Goal: Task Accomplishment & Management: Complete application form

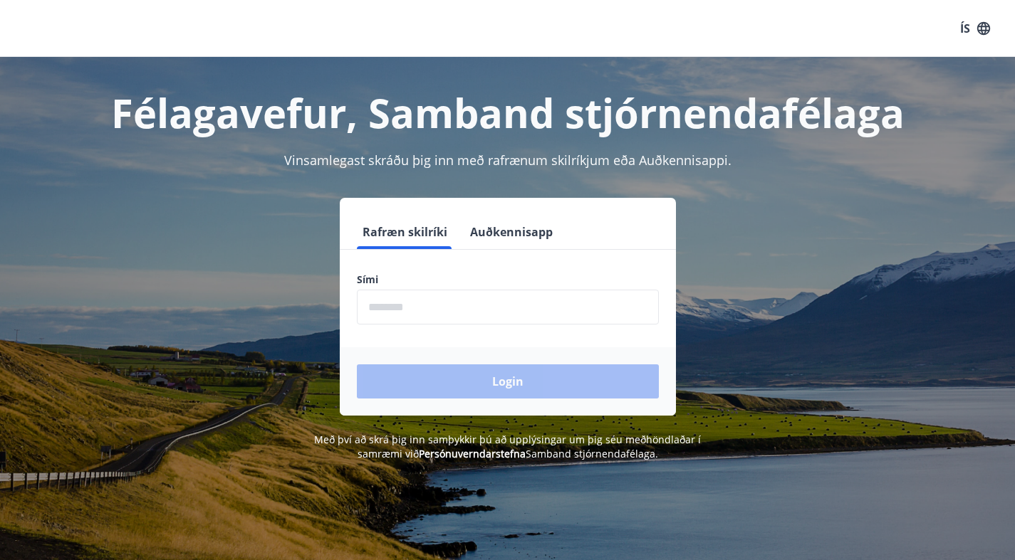
click at [479, 297] on input "phone" at bounding box center [508, 307] width 302 height 35
click at [475, 303] on input "phone" at bounding box center [508, 307] width 302 height 35
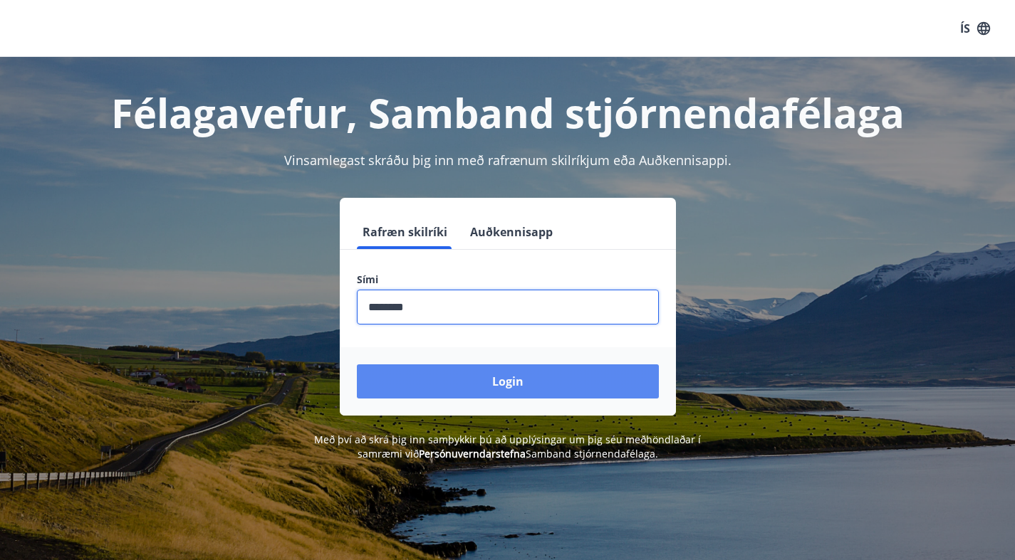
type input "********"
click at [460, 378] on button "Login" at bounding box center [508, 382] width 302 height 34
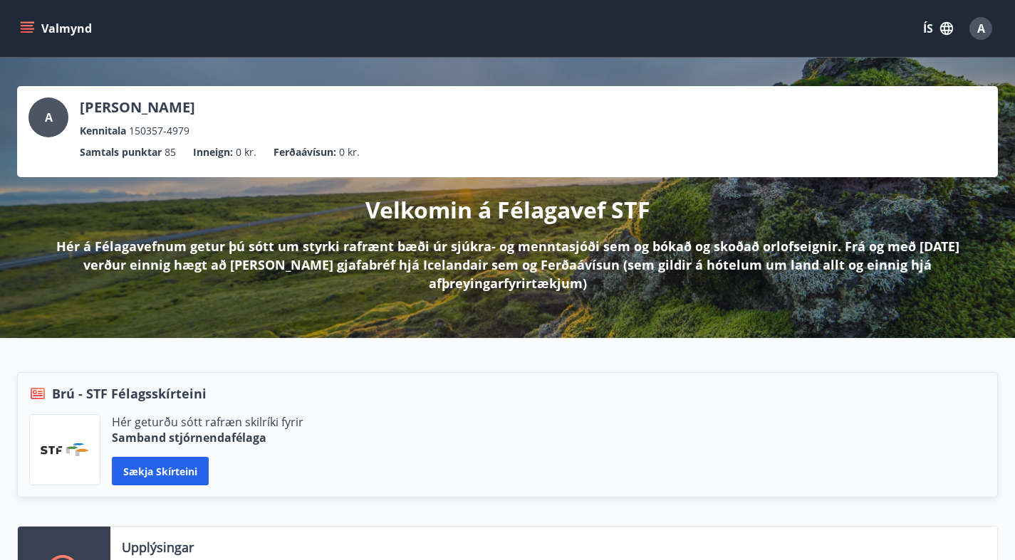
click at [35, 25] on button "Valmynd" at bounding box center [57, 29] width 80 height 26
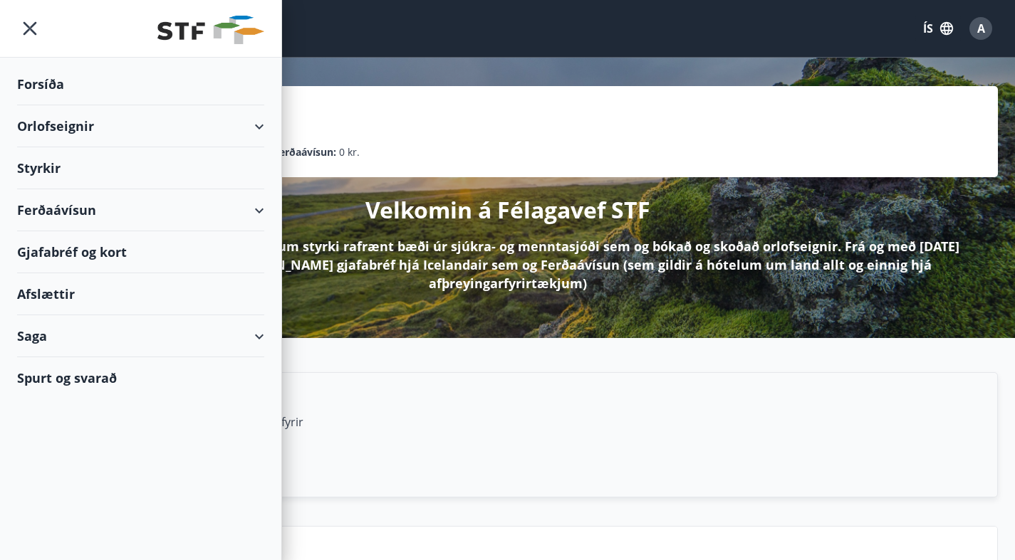
click at [81, 164] on div "Styrkir" at bounding box center [140, 168] width 247 height 42
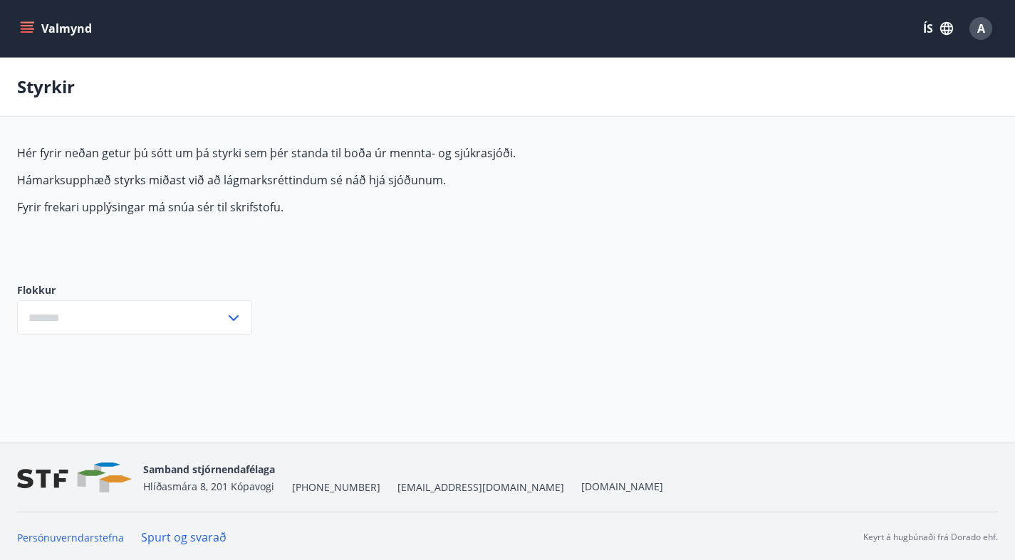
type input "***"
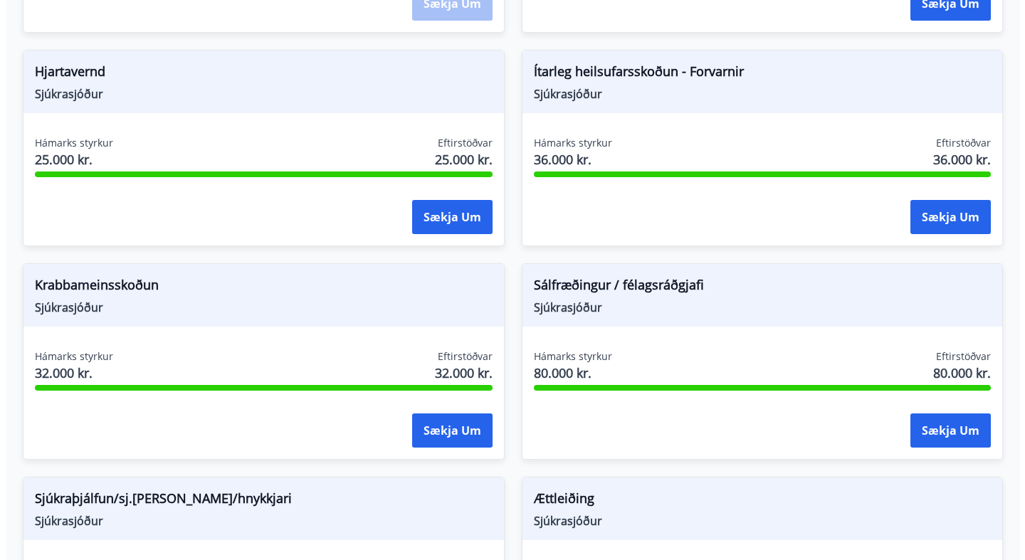
scroll to position [1167, 0]
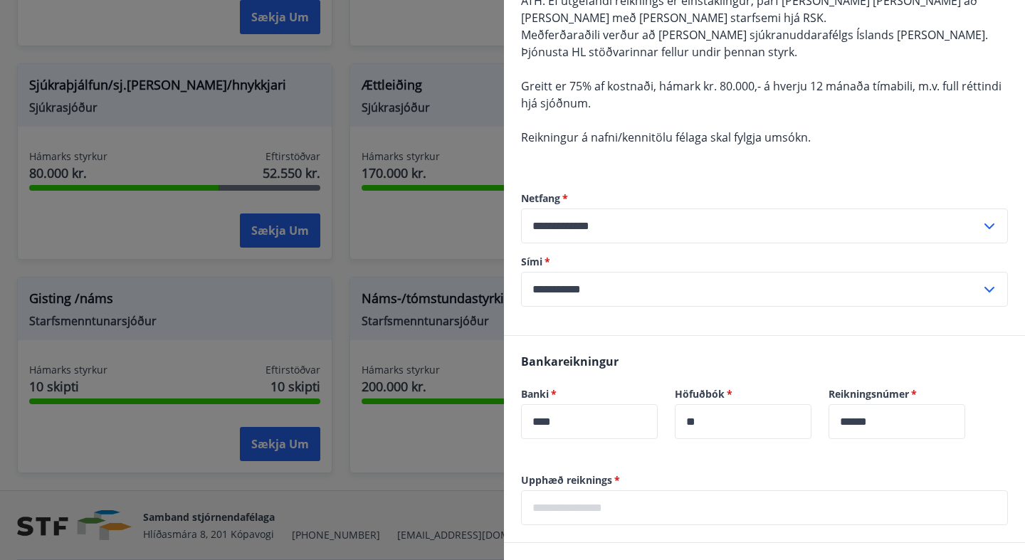
scroll to position [162, 0]
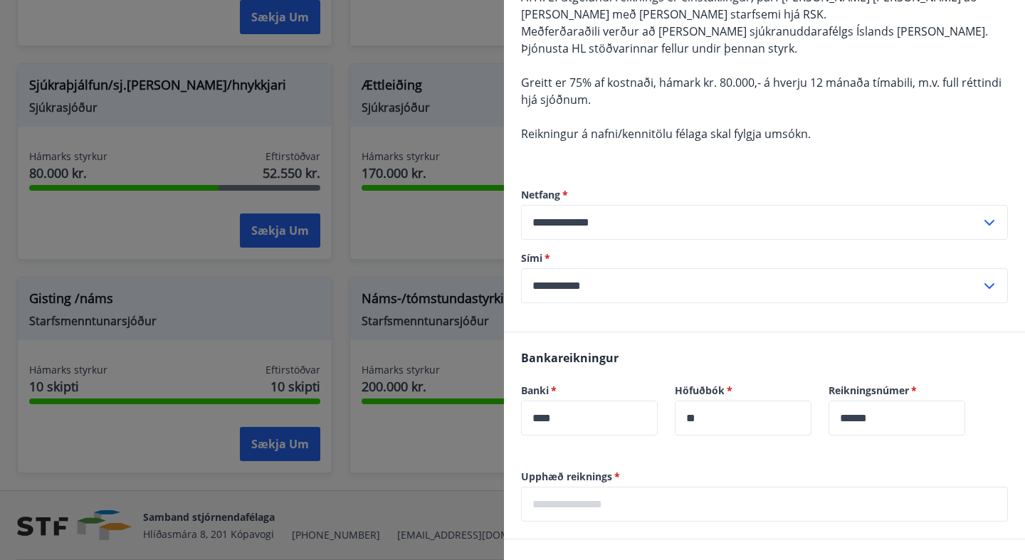
click at [637, 222] on input "**********" at bounding box center [751, 222] width 460 height 35
type input "**********"
click at [595, 276] on li "Skrá nýtt netfang" at bounding box center [765, 279] width 486 height 26
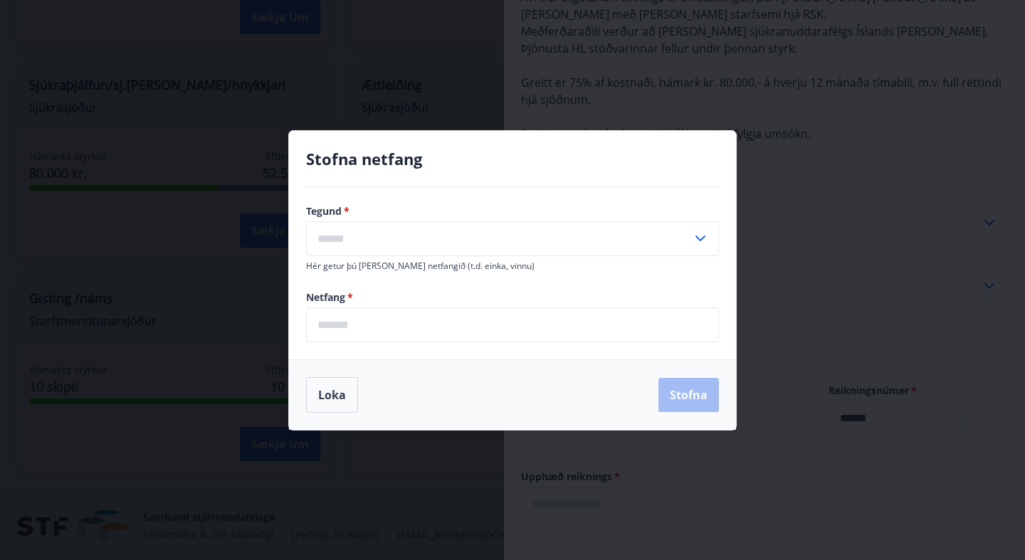
click at [402, 231] on input "text" at bounding box center [499, 238] width 386 height 35
click at [403, 234] on input "text" at bounding box center [499, 238] width 386 height 35
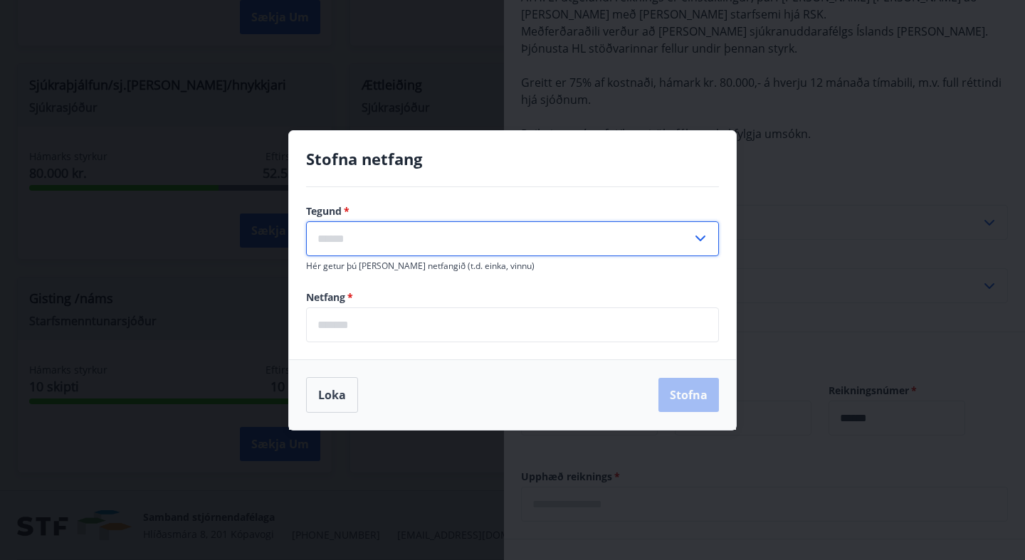
click at [704, 241] on icon at bounding box center [700, 238] width 17 height 17
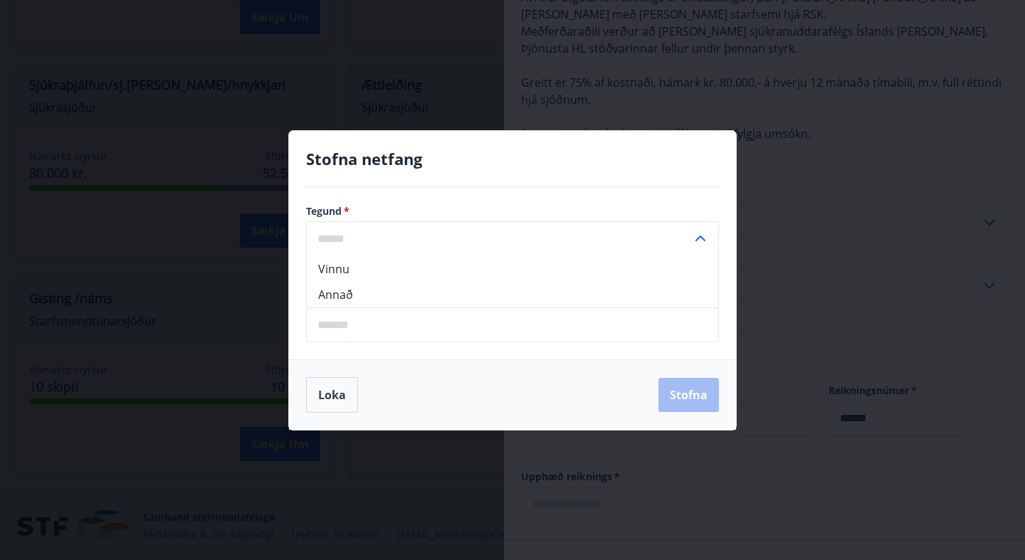
click at [353, 293] on li "Annað" at bounding box center [513, 295] width 412 height 26
type input "*****"
click at [361, 322] on input "email" at bounding box center [512, 325] width 413 height 35
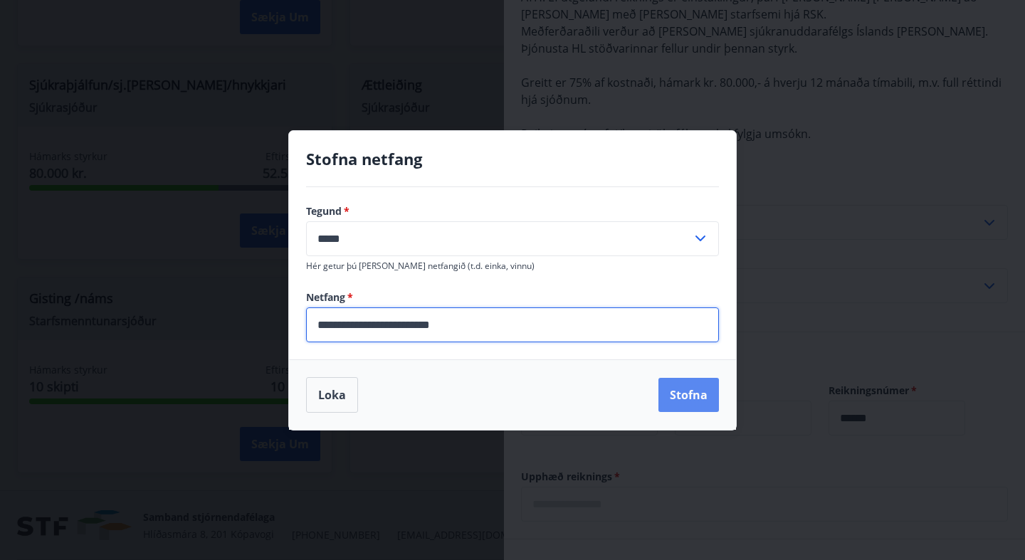
type input "**********"
click at [695, 399] on button "Stofna" at bounding box center [689, 395] width 61 height 34
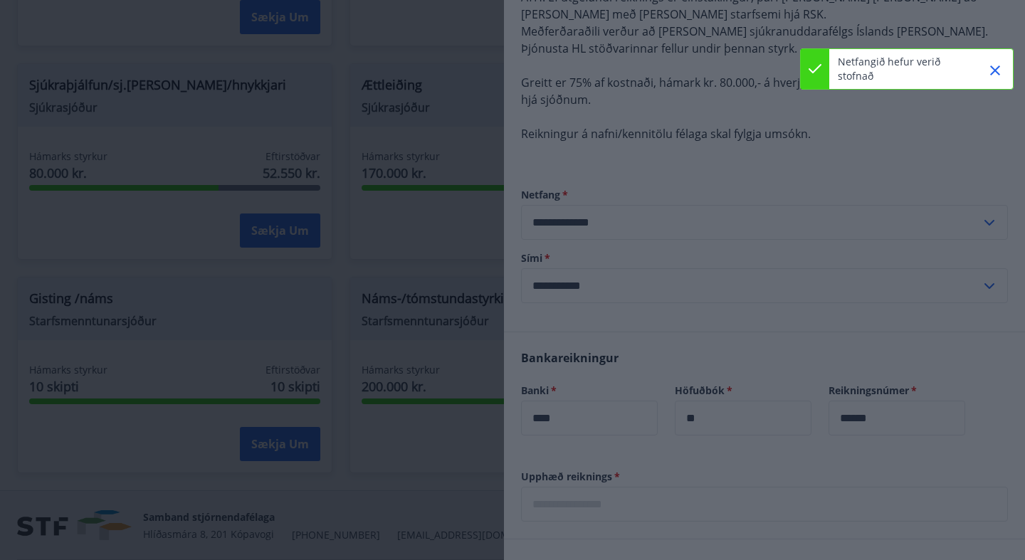
type input "**********"
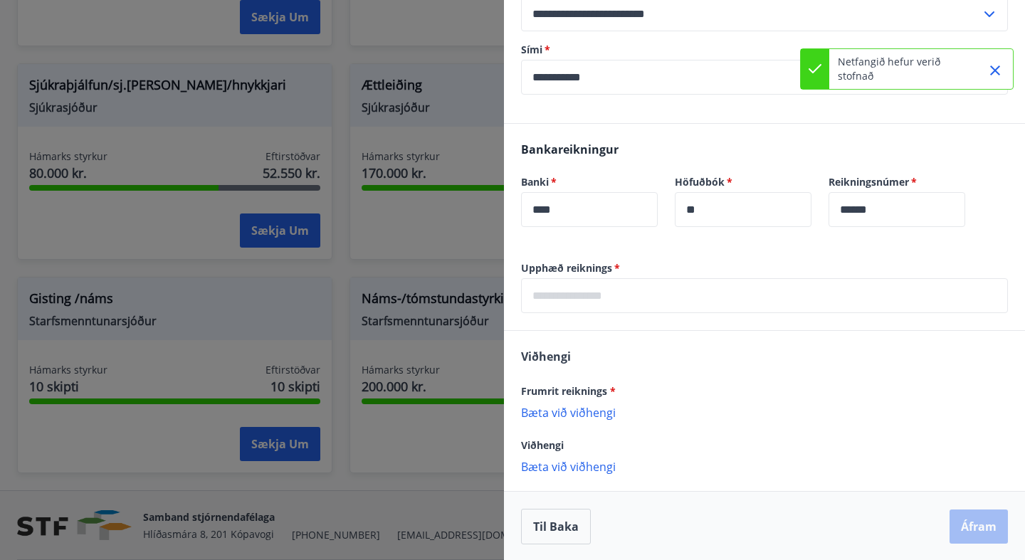
scroll to position [372, 0]
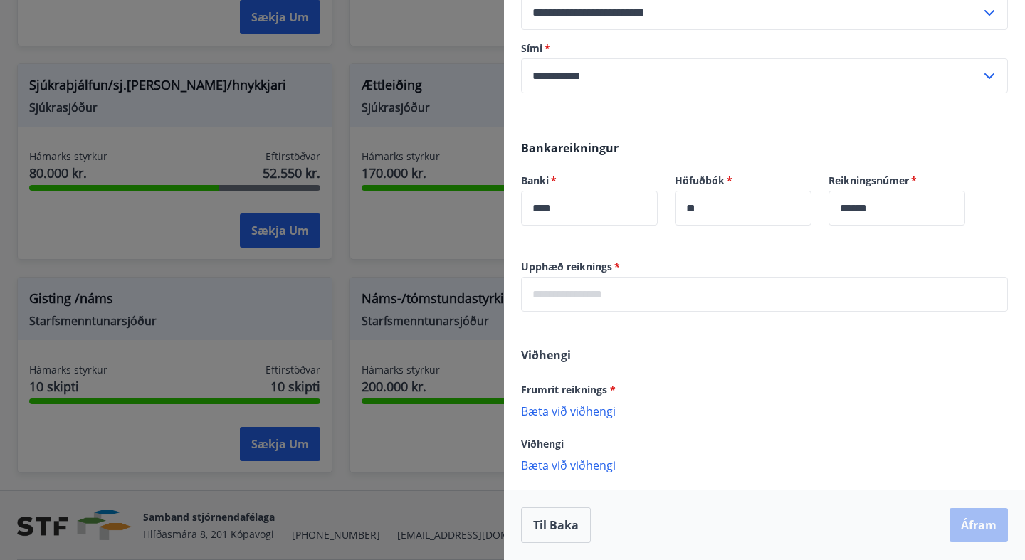
click at [591, 411] on p "Bæta við viðhengi" at bounding box center [764, 411] width 487 height 14
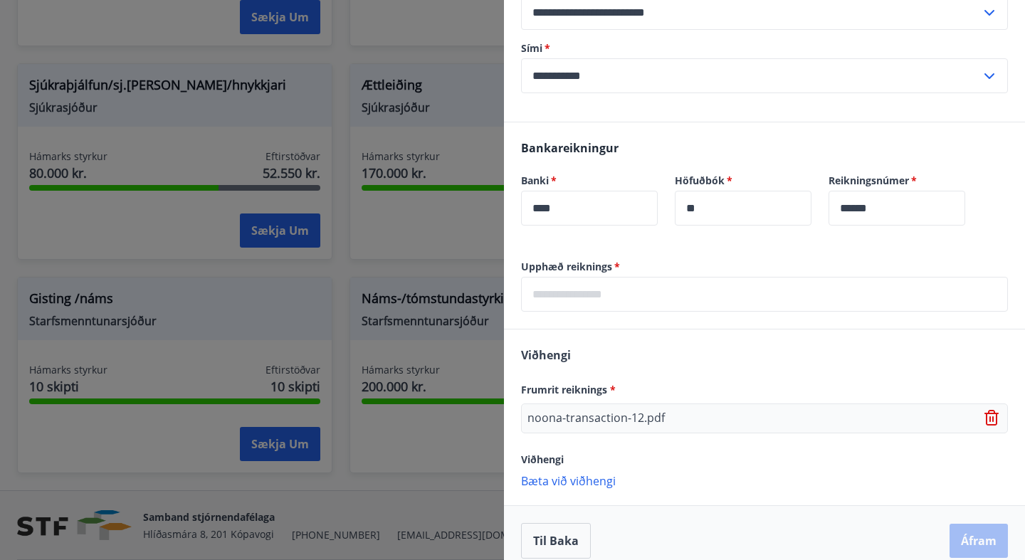
click at [597, 485] on p "Bæta við viðhengi" at bounding box center [764, 481] width 487 height 14
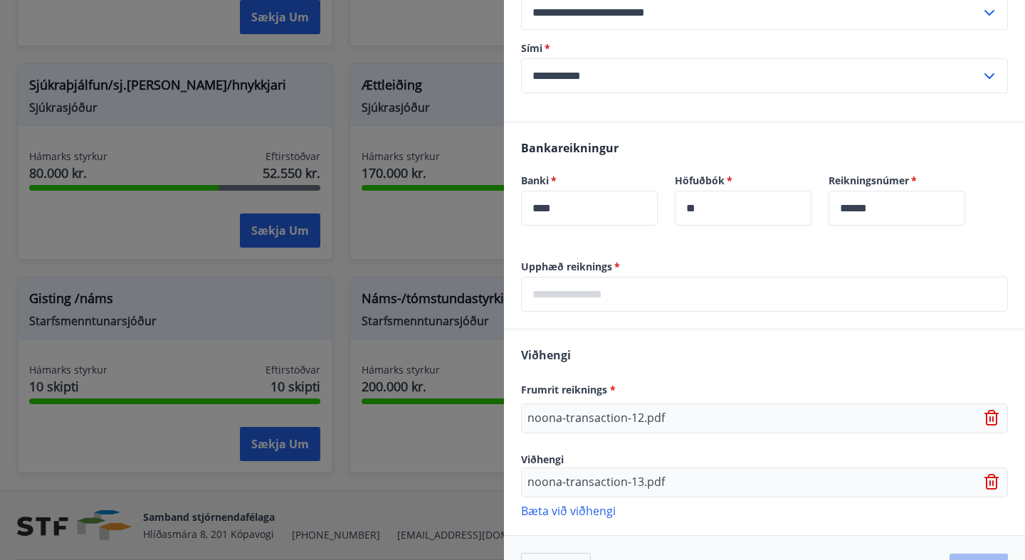
scroll to position [417, 0]
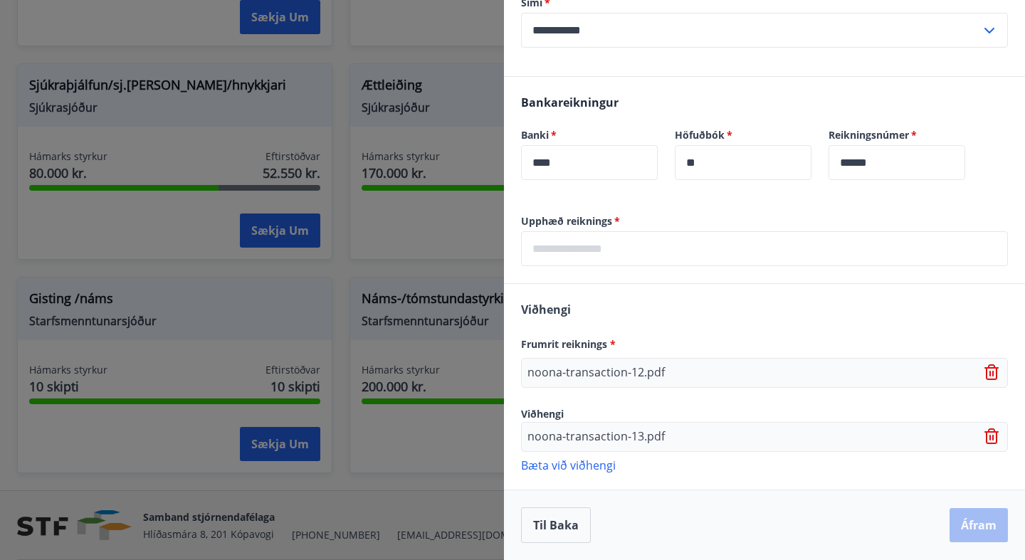
click at [678, 253] on input "text" at bounding box center [764, 248] width 487 height 35
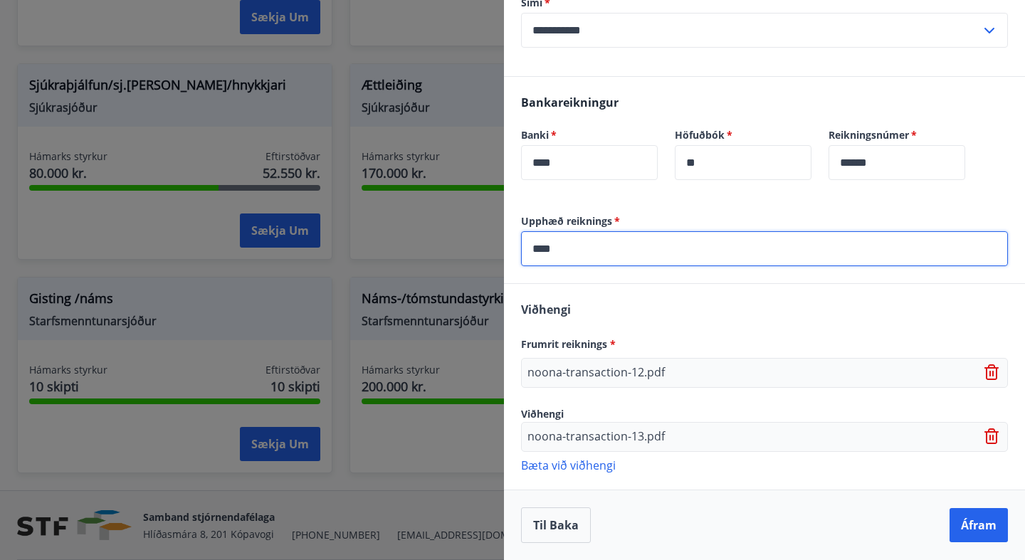
type input "*****"
click at [966, 526] on button "Áfram" at bounding box center [979, 525] width 58 height 34
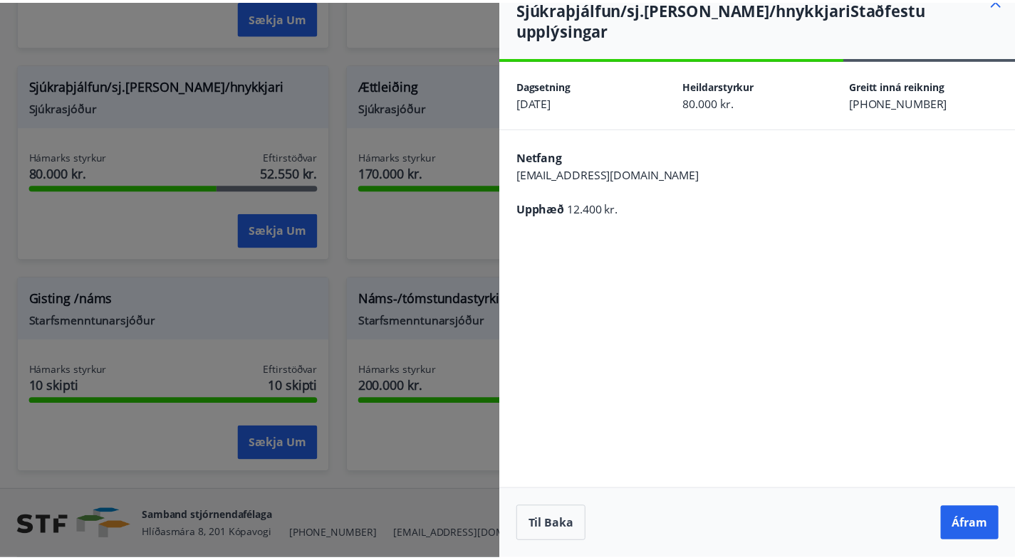
scroll to position [0, 0]
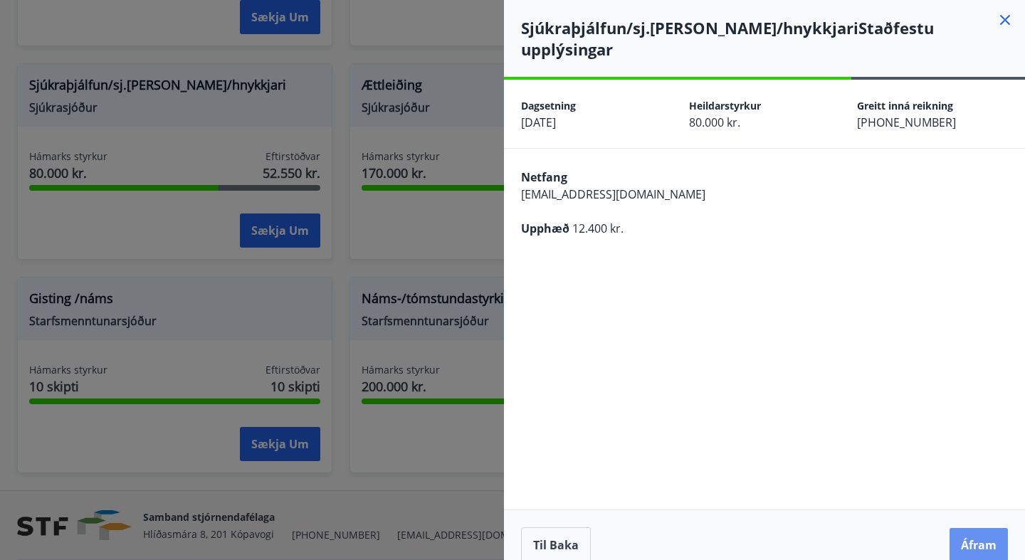
click at [966, 528] on button "Áfram" at bounding box center [979, 545] width 58 height 34
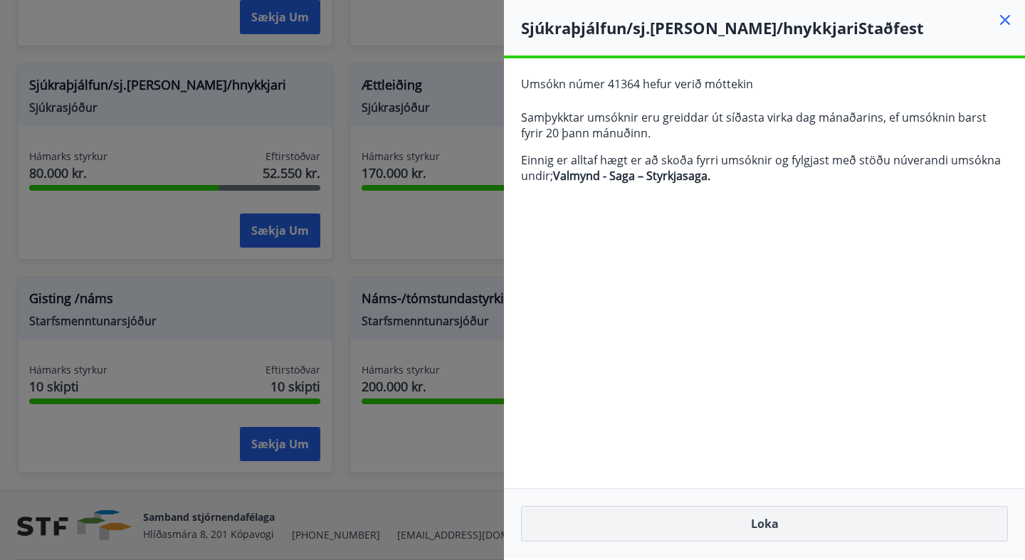
click at [771, 524] on button "Loka" at bounding box center [764, 524] width 487 height 36
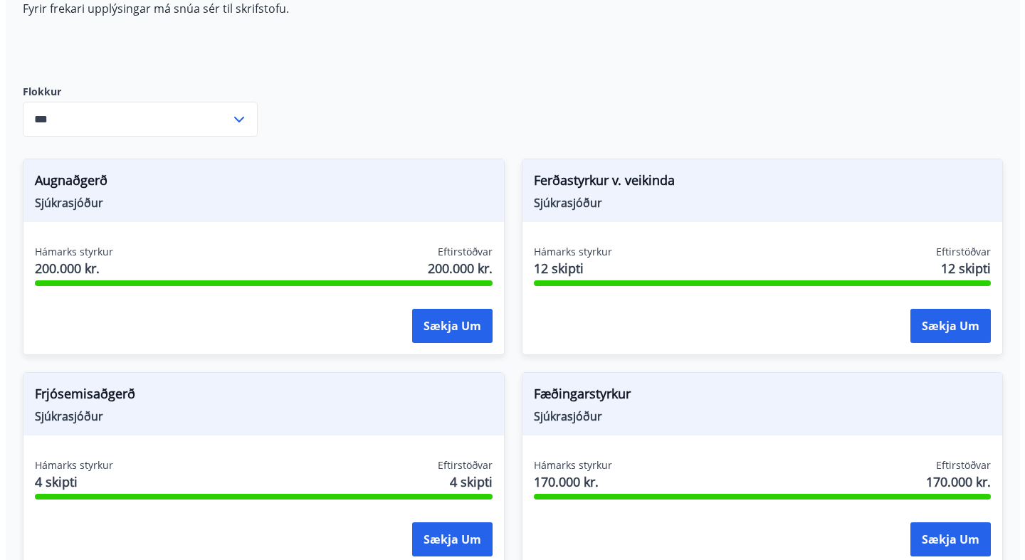
scroll to position [197, 0]
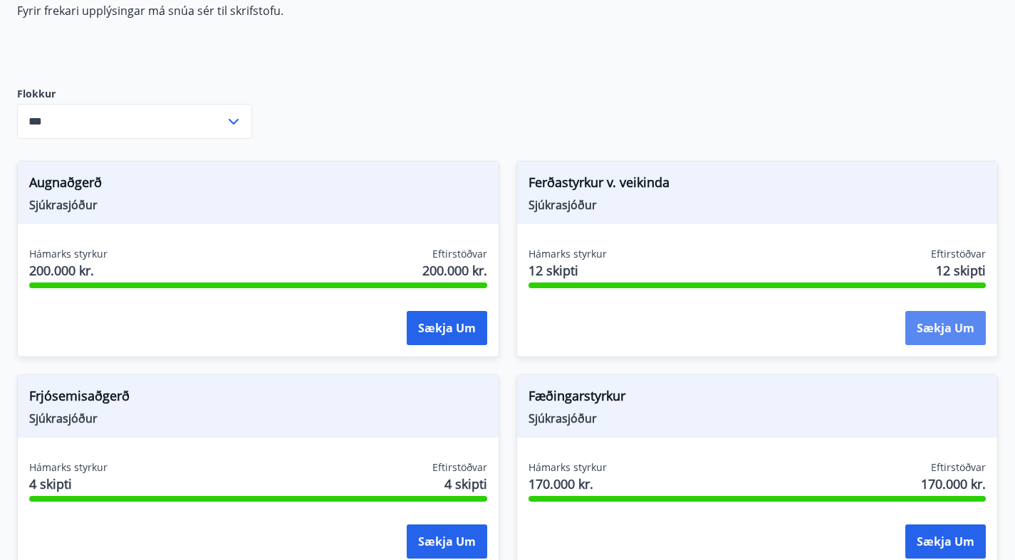
click at [905, 345] on button "Sækja um" at bounding box center [945, 328] width 80 height 34
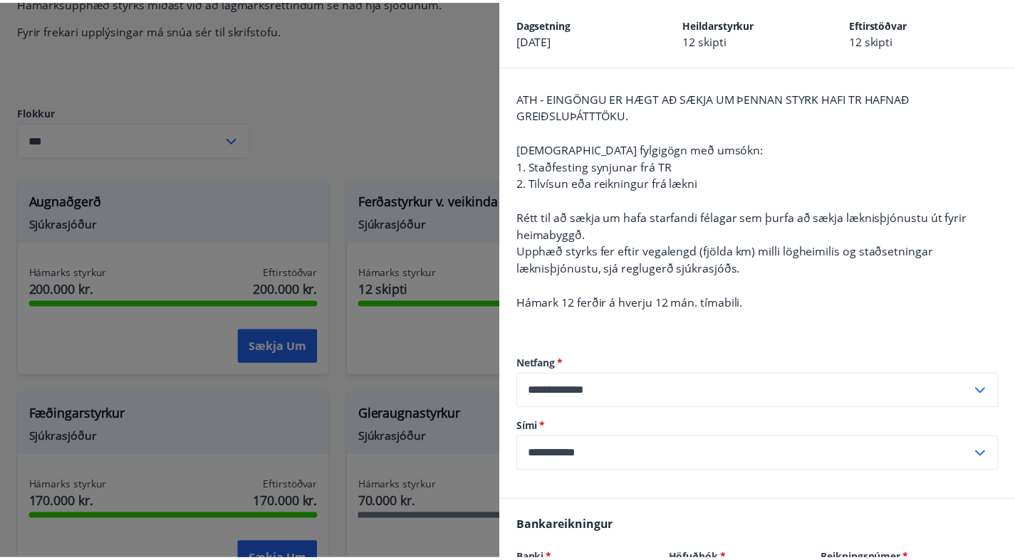
scroll to position [38, 0]
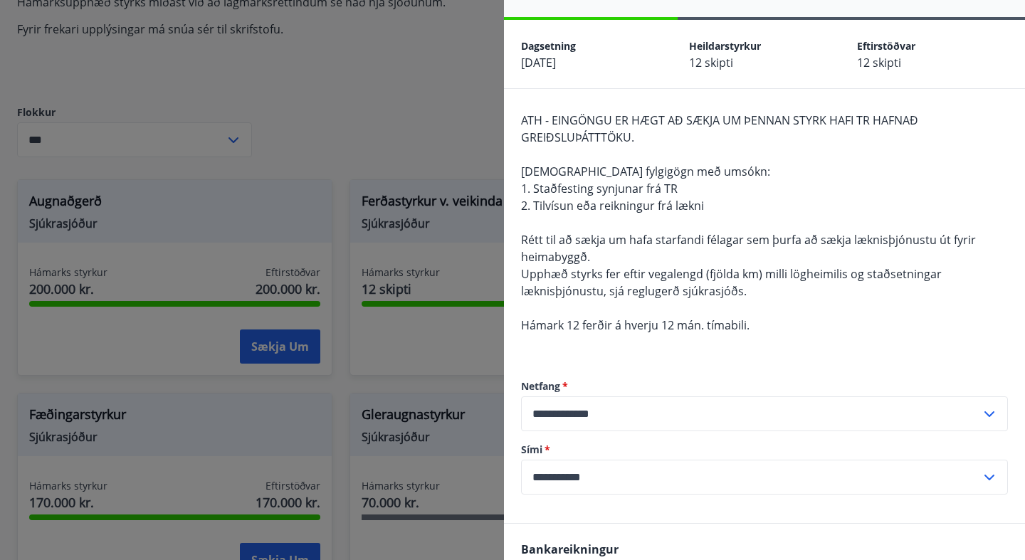
click at [475, 118] on div at bounding box center [512, 280] width 1025 height 560
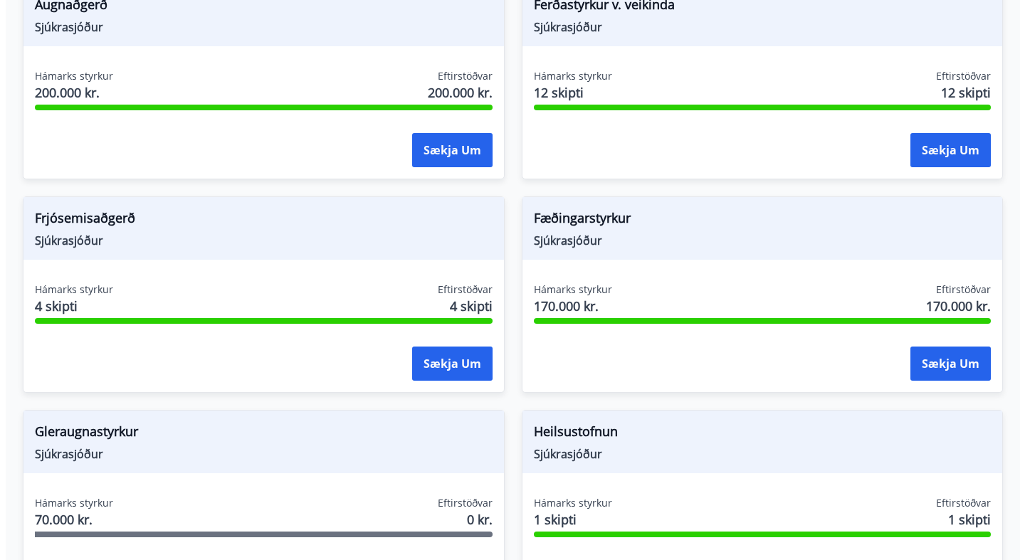
scroll to position [424, 0]
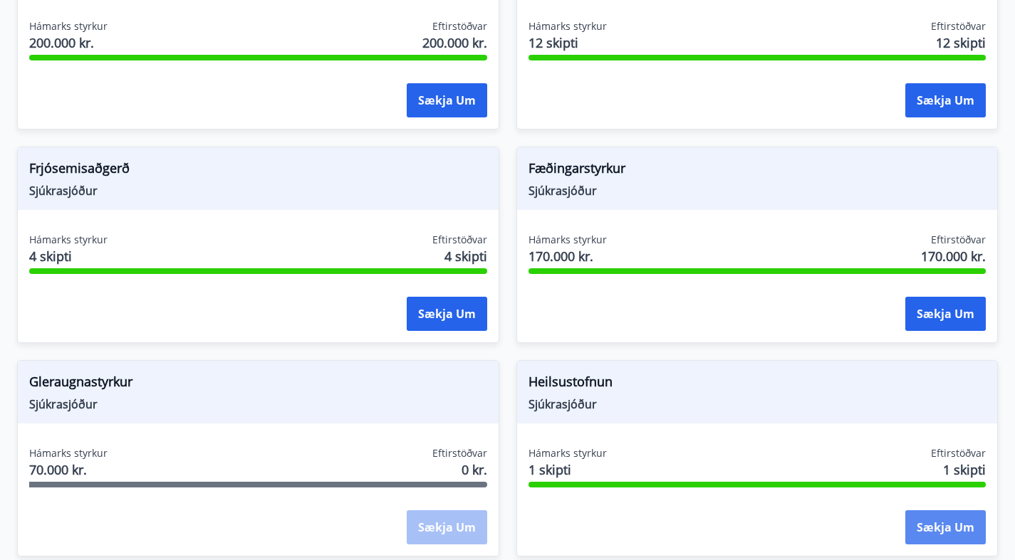
click at [951, 511] on button "Sækja um" at bounding box center [945, 528] width 80 height 34
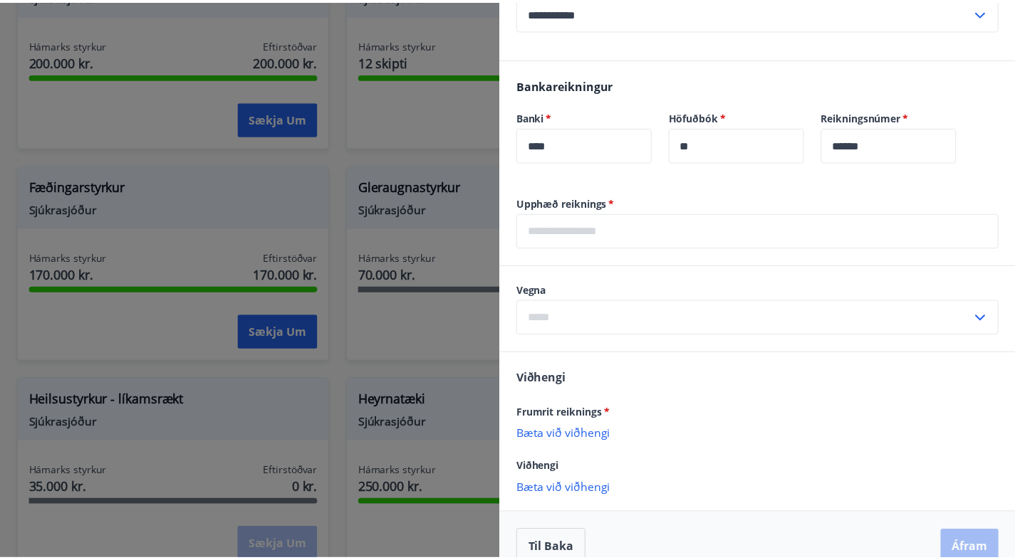
scroll to position [442, 0]
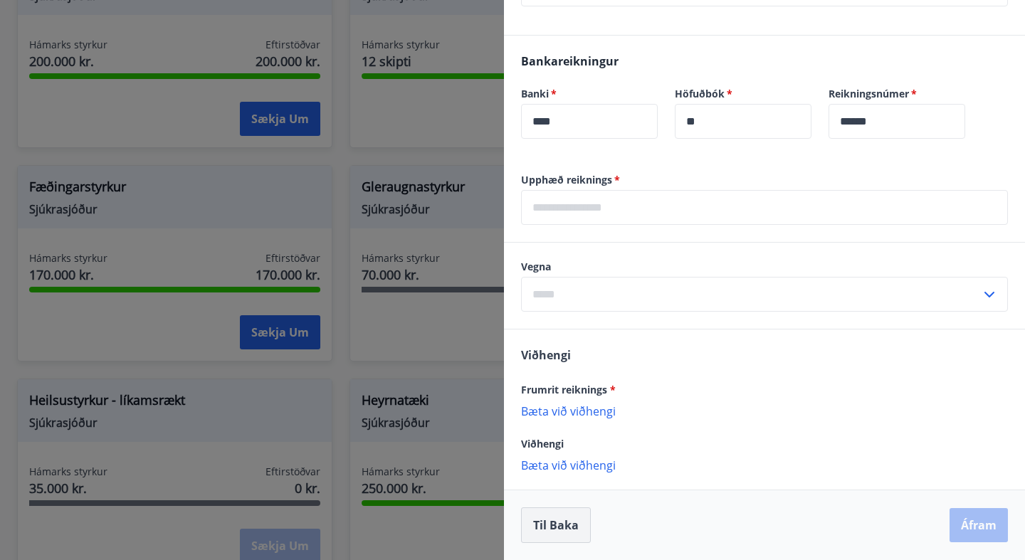
click at [555, 523] on button "Til baka" at bounding box center [556, 526] width 70 height 36
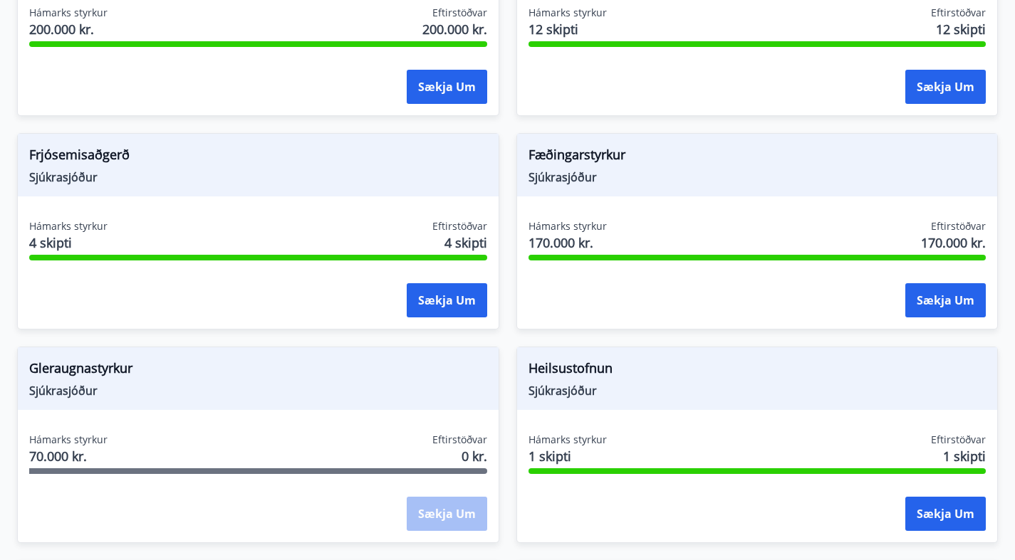
scroll to position [0, 0]
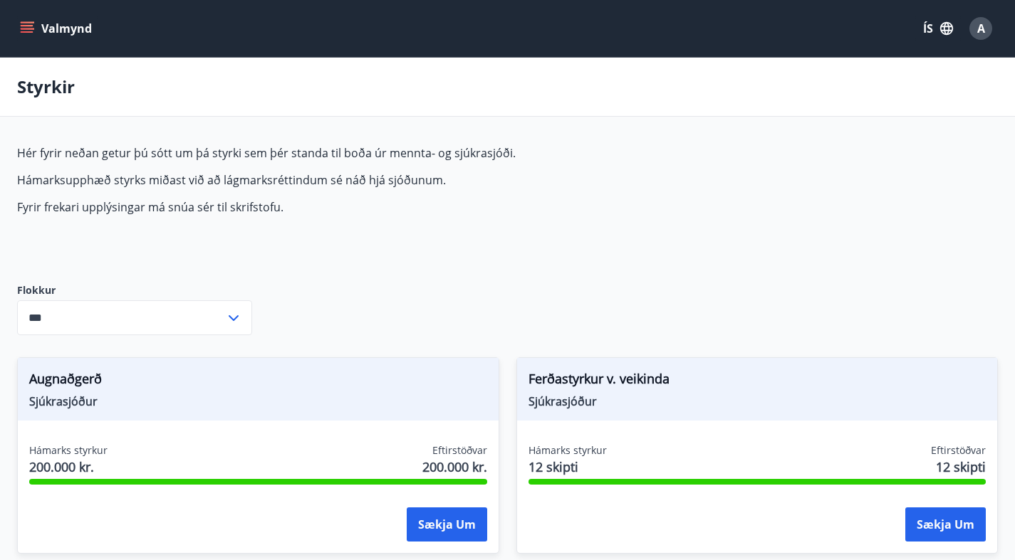
click at [28, 26] on icon "menu" at bounding box center [27, 25] width 13 height 1
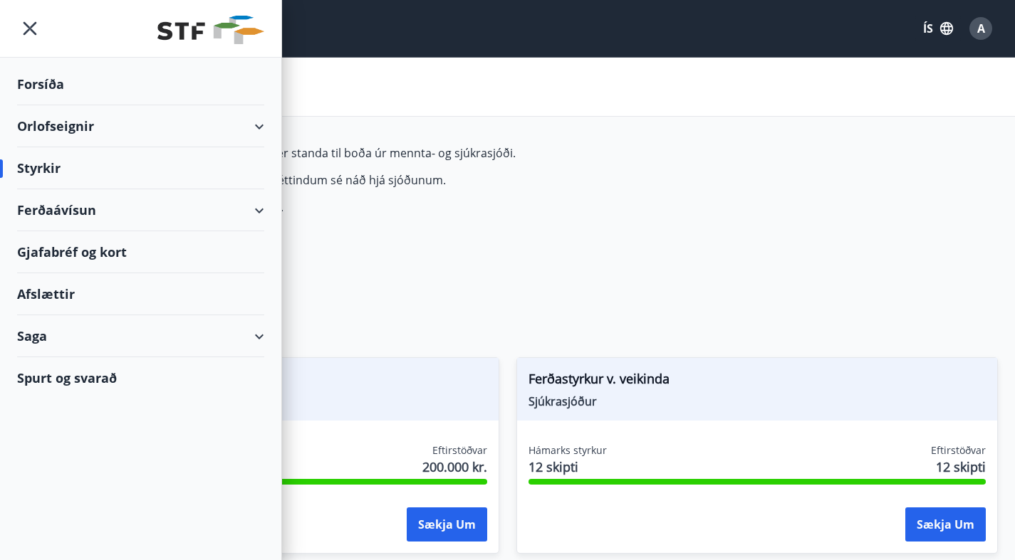
click at [36, 334] on div "Saga" at bounding box center [140, 336] width 247 height 42
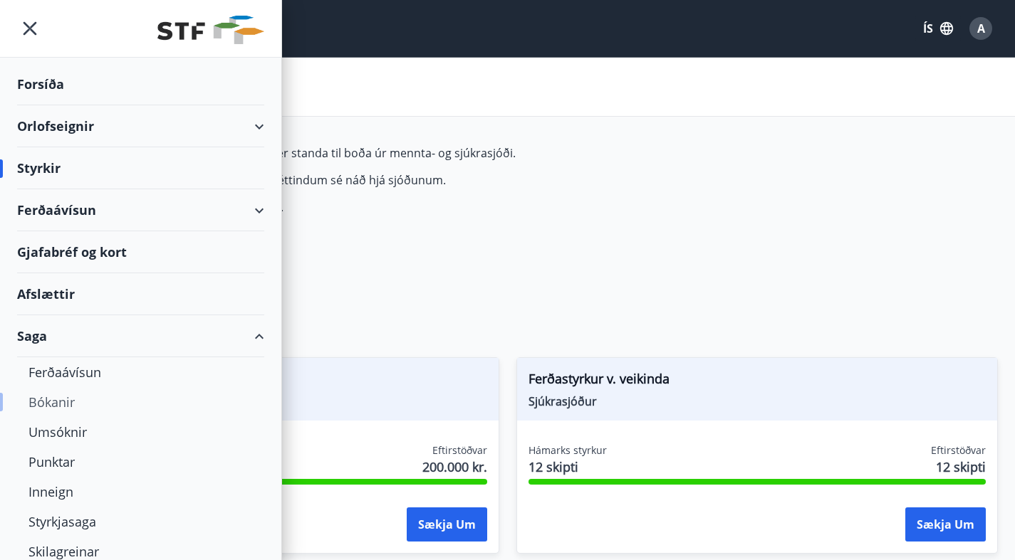
scroll to position [48, 0]
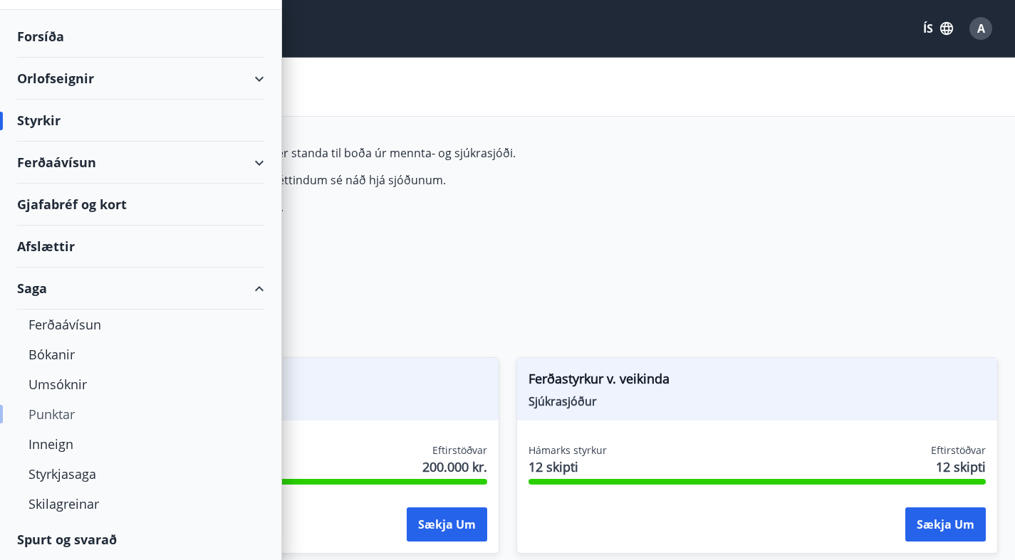
click at [64, 411] on div "Punktar" at bounding box center [140, 414] width 224 height 30
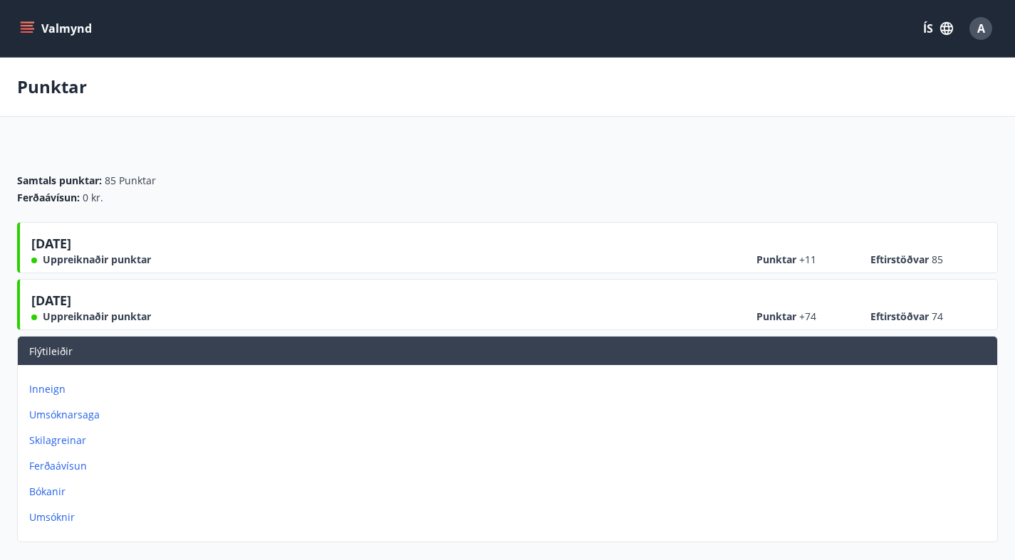
click at [714, 382] on p "Inneign" at bounding box center [510, 389] width 962 height 14
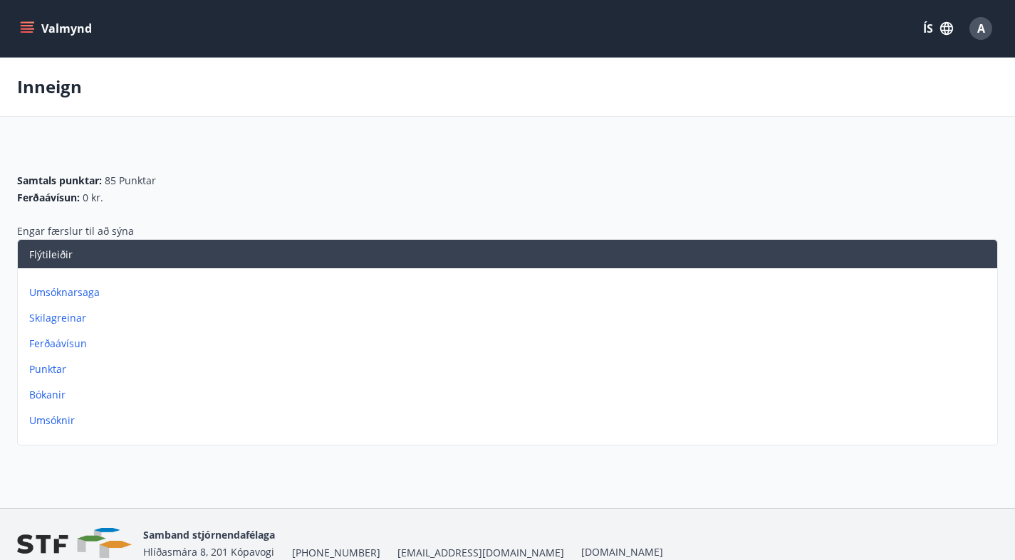
click at [712, 319] on p "Skilagreinar" at bounding box center [510, 318] width 962 height 14
